Goal: Task Accomplishment & Management: Manage account settings

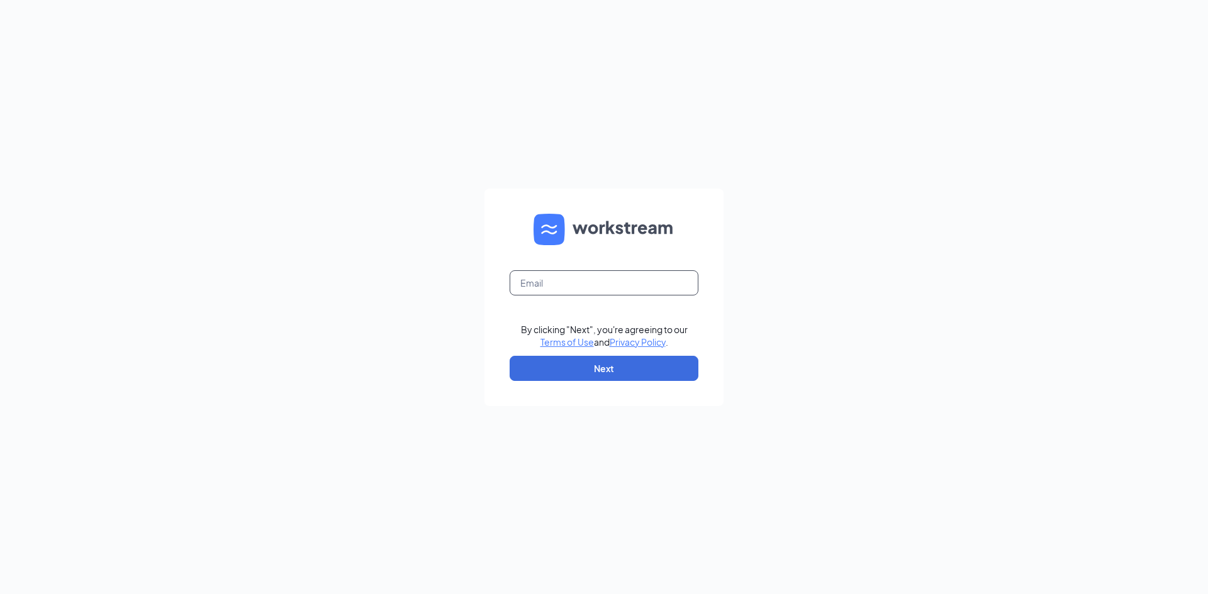
click at [543, 275] on input "text" at bounding box center [603, 282] width 189 height 25
type input "[EMAIL_ADDRESS][DOMAIN_NAME]"
click at [617, 369] on button "Next" at bounding box center [603, 368] width 189 height 25
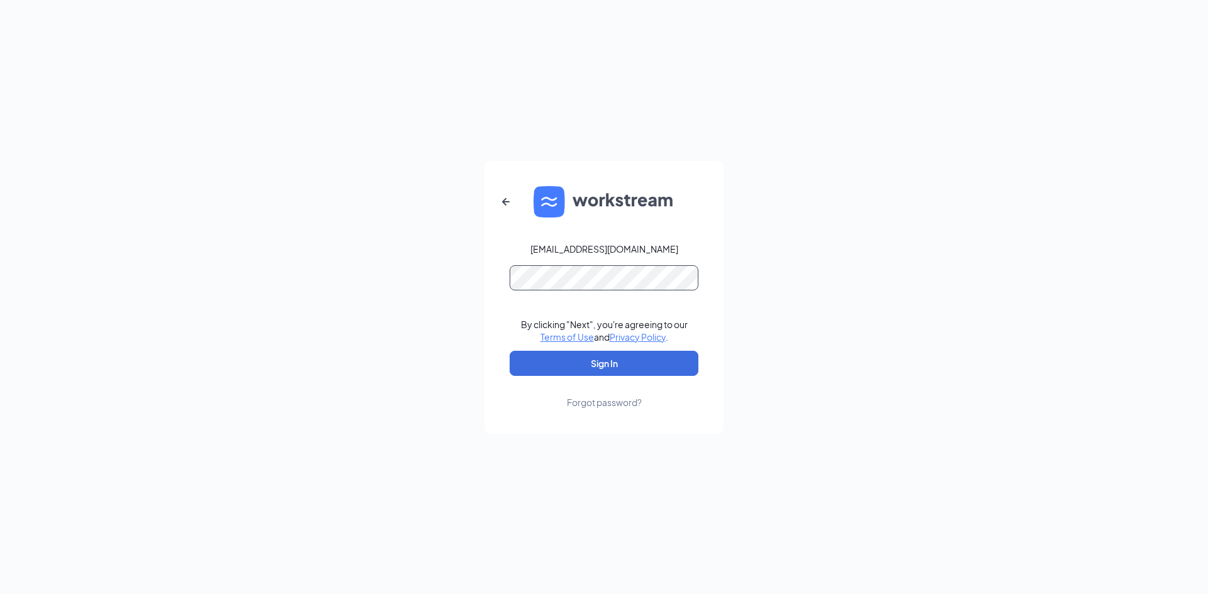
click at [509, 351] on button "Sign In" at bounding box center [603, 363] width 189 height 25
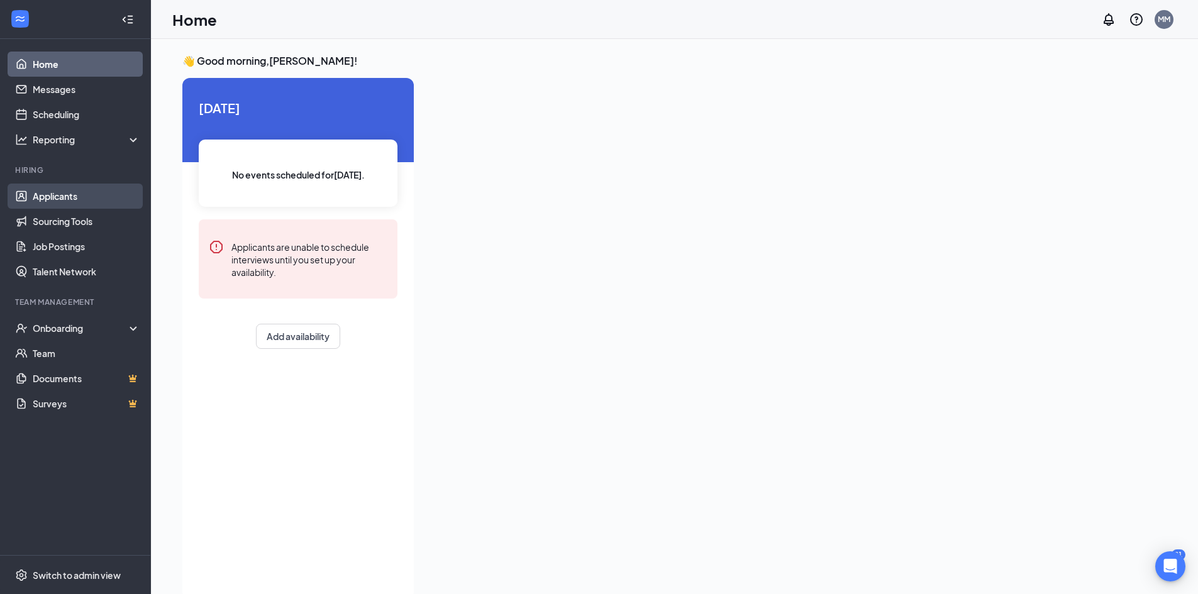
click at [62, 195] on link "Applicants" at bounding box center [87, 196] width 108 height 25
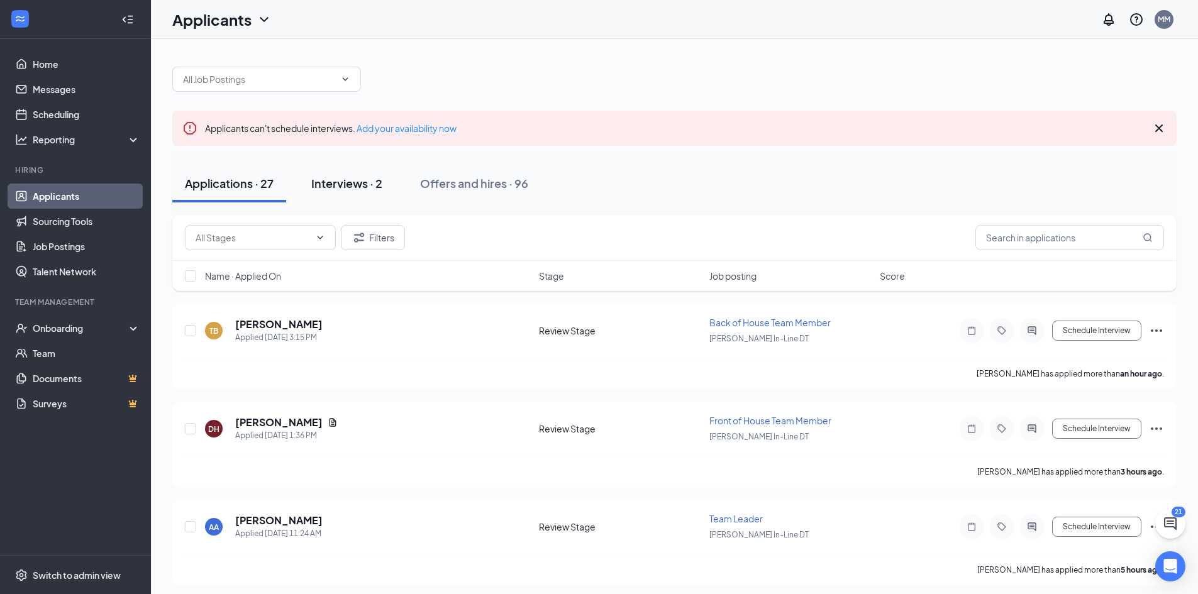
click at [369, 180] on div "Interviews · 2" at bounding box center [346, 183] width 71 height 16
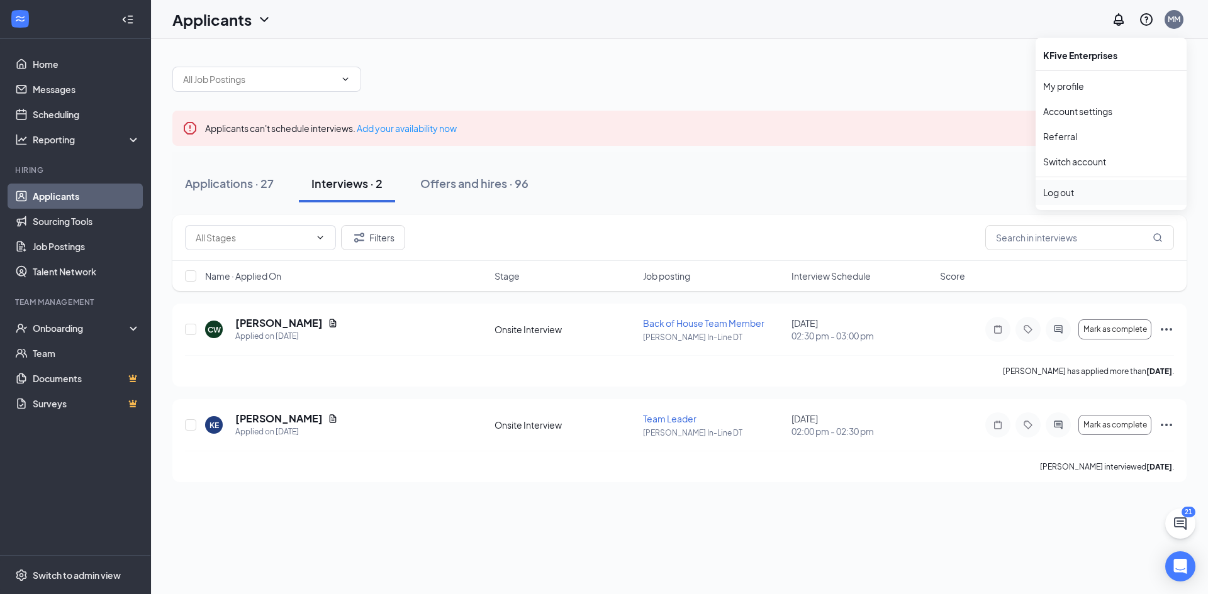
click at [1057, 193] on div "Log out" at bounding box center [1111, 192] width 136 height 13
